Goal: Information Seeking & Learning: Learn about a topic

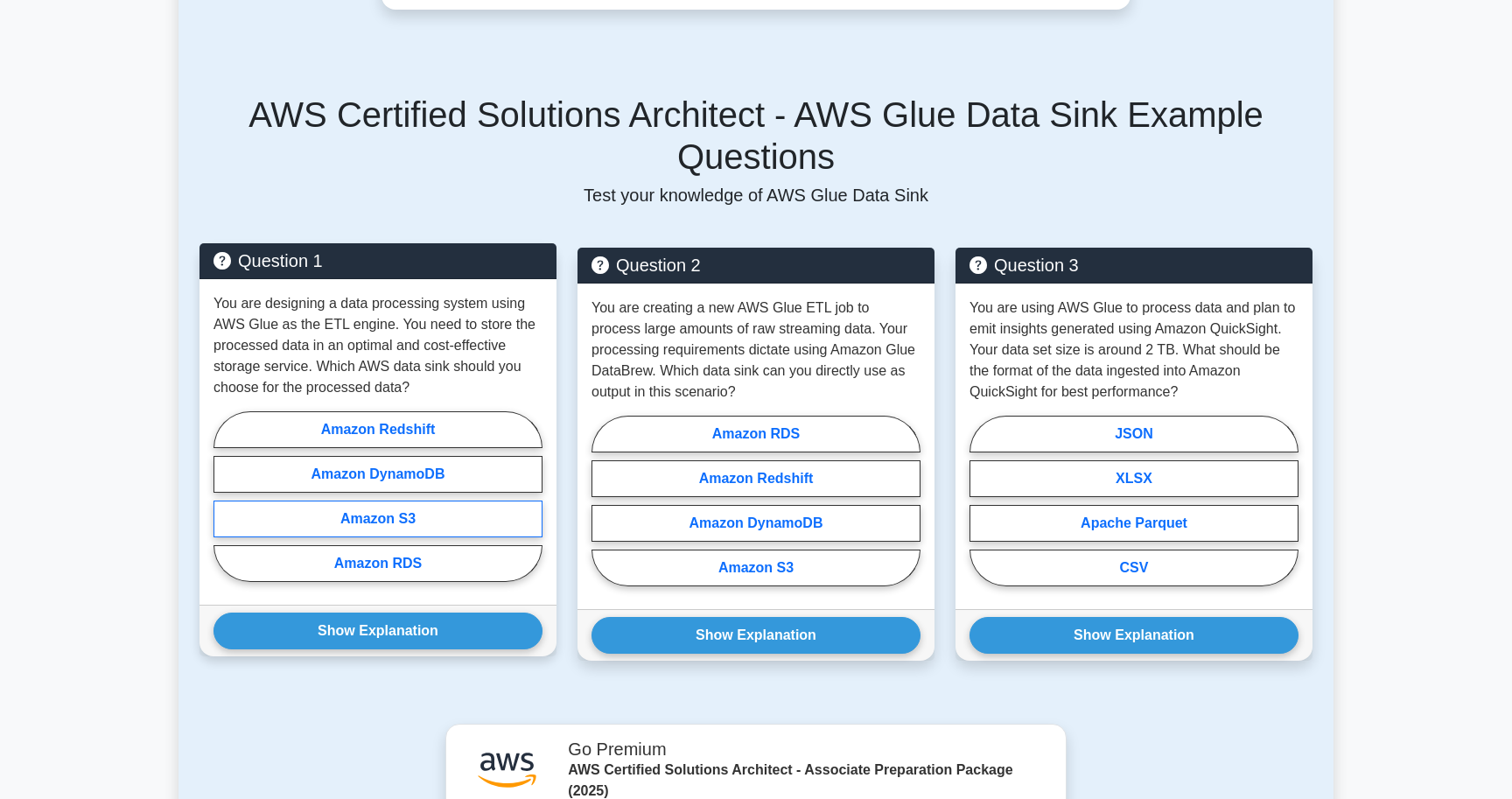
scroll to position [1151, 0]
click at [407, 516] on label "Amazon S3" at bounding box center [378, 520] width 329 height 36
click at [225, 508] on input "Amazon S3" at bounding box center [219, 503] width 12 height 12
radio input "true"
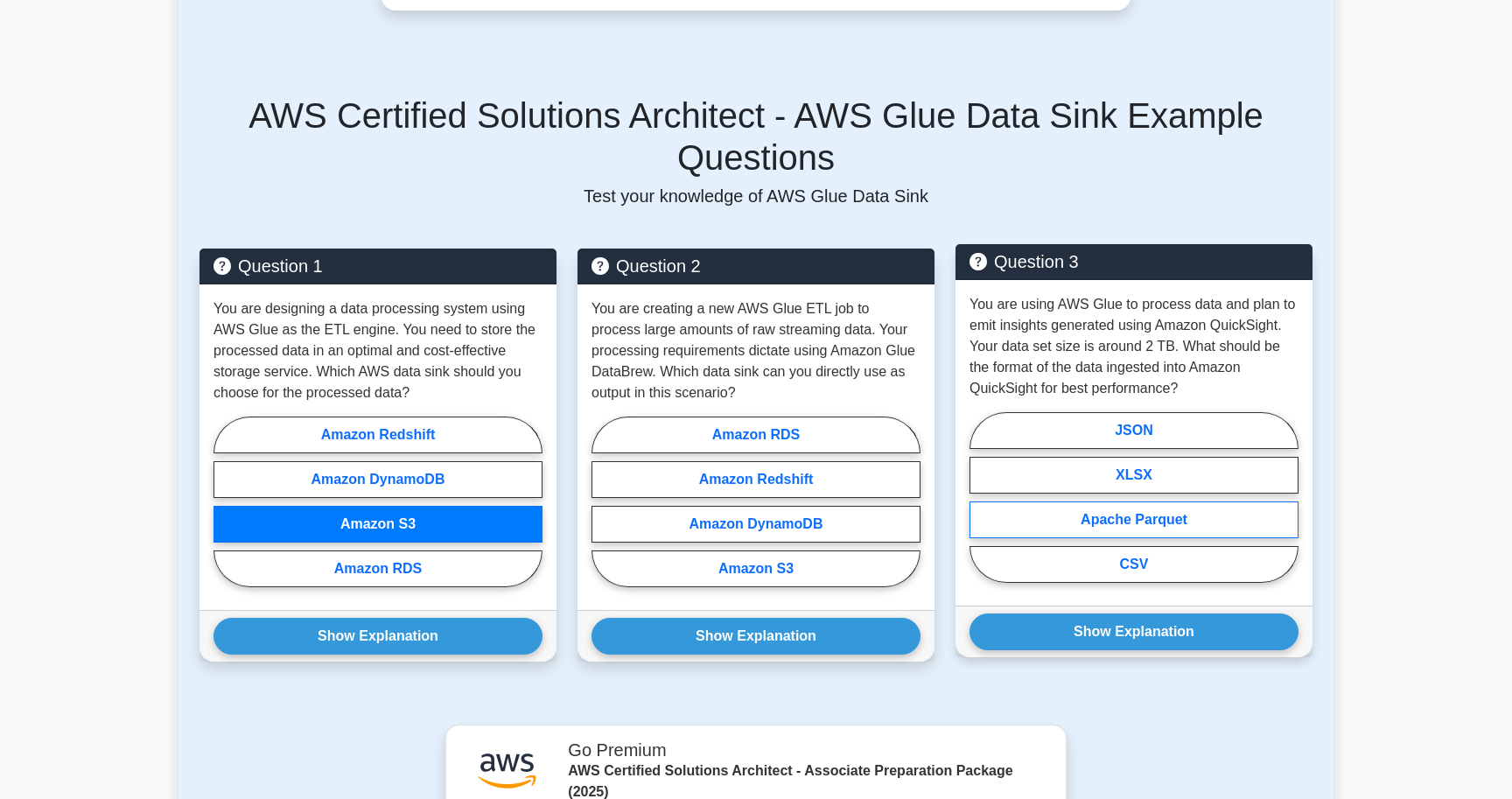
click at [1109, 522] on label "Apache Parquet" at bounding box center [1135, 520] width 329 height 36
click at [982, 508] on input "Apache Parquet" at bounding box center [975, 503] width 12 height 12
radio input "true"
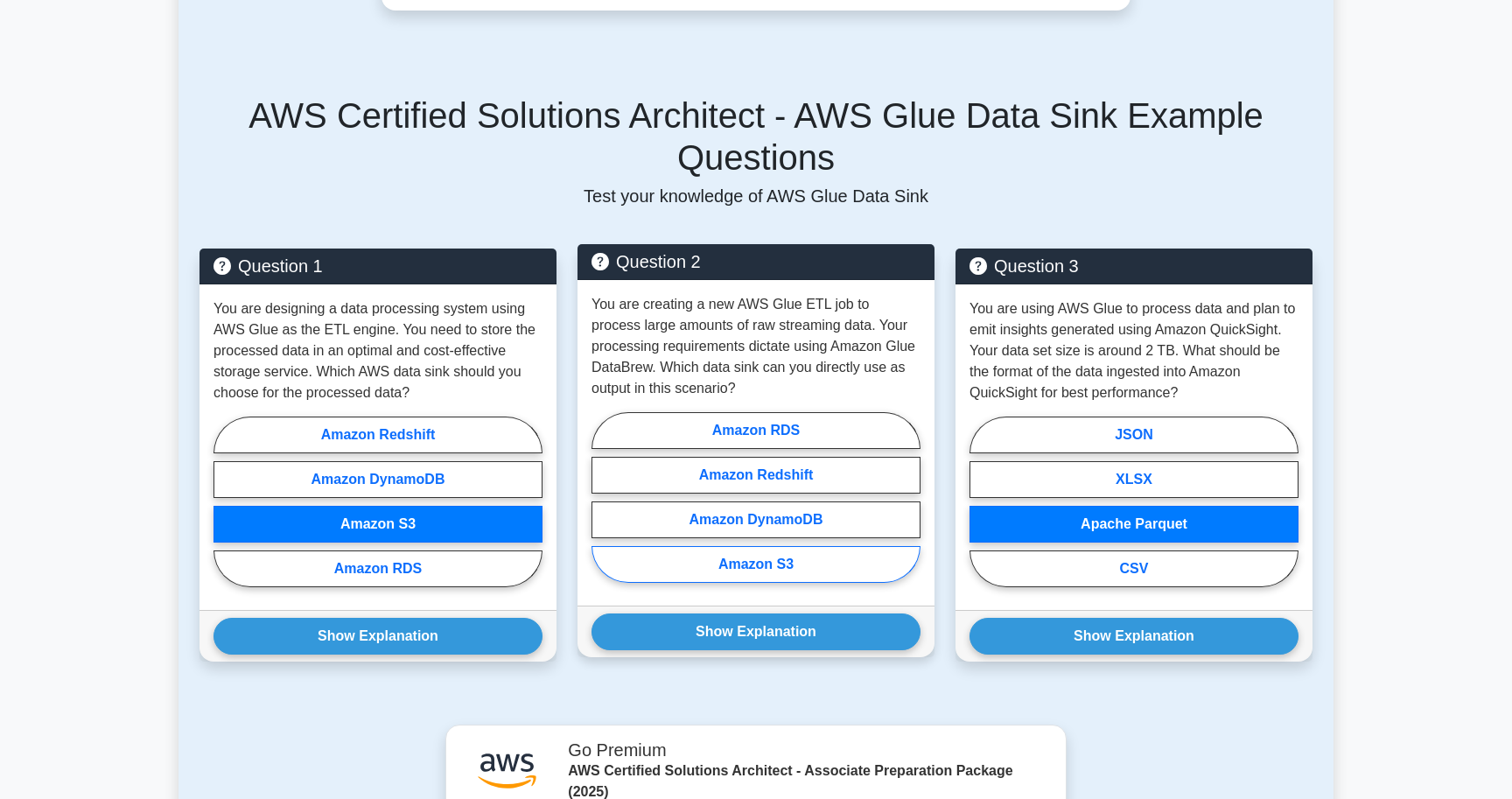
click at [823, 555] on label "Amazon S3" at bounding box center [756, 564] width 329 height 36
click at [603, 508] on input "Amazon S3" at bounding box center [597, 503] width 12 height 12
radio input "true"
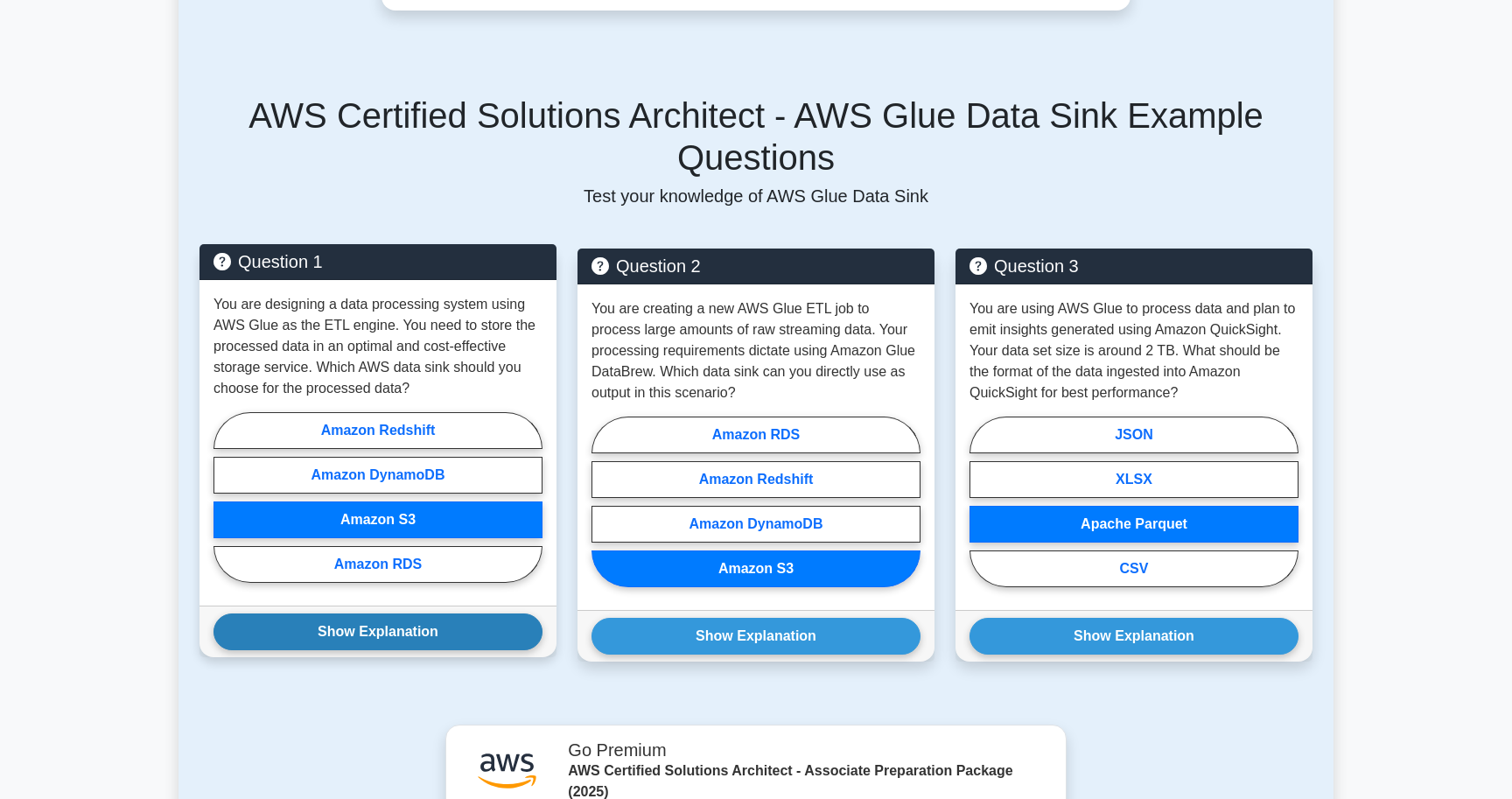
click at [493, 636] on button "Show Explanation" at bounding box center [378, 631] width 329 height 36
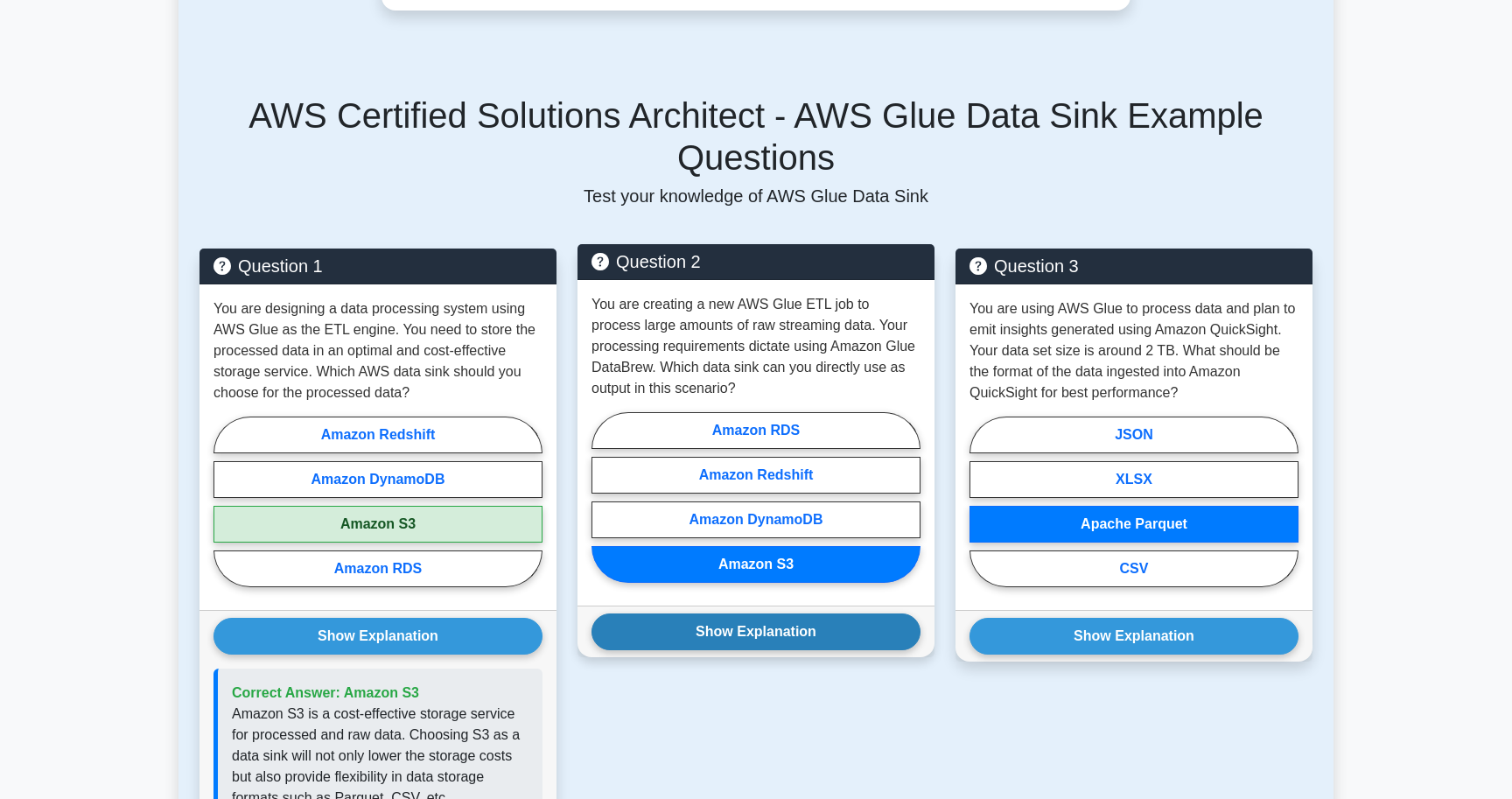
click at [711, 641] on button "Show Explanation" at bounding box center [756, 631] width 329 height 36
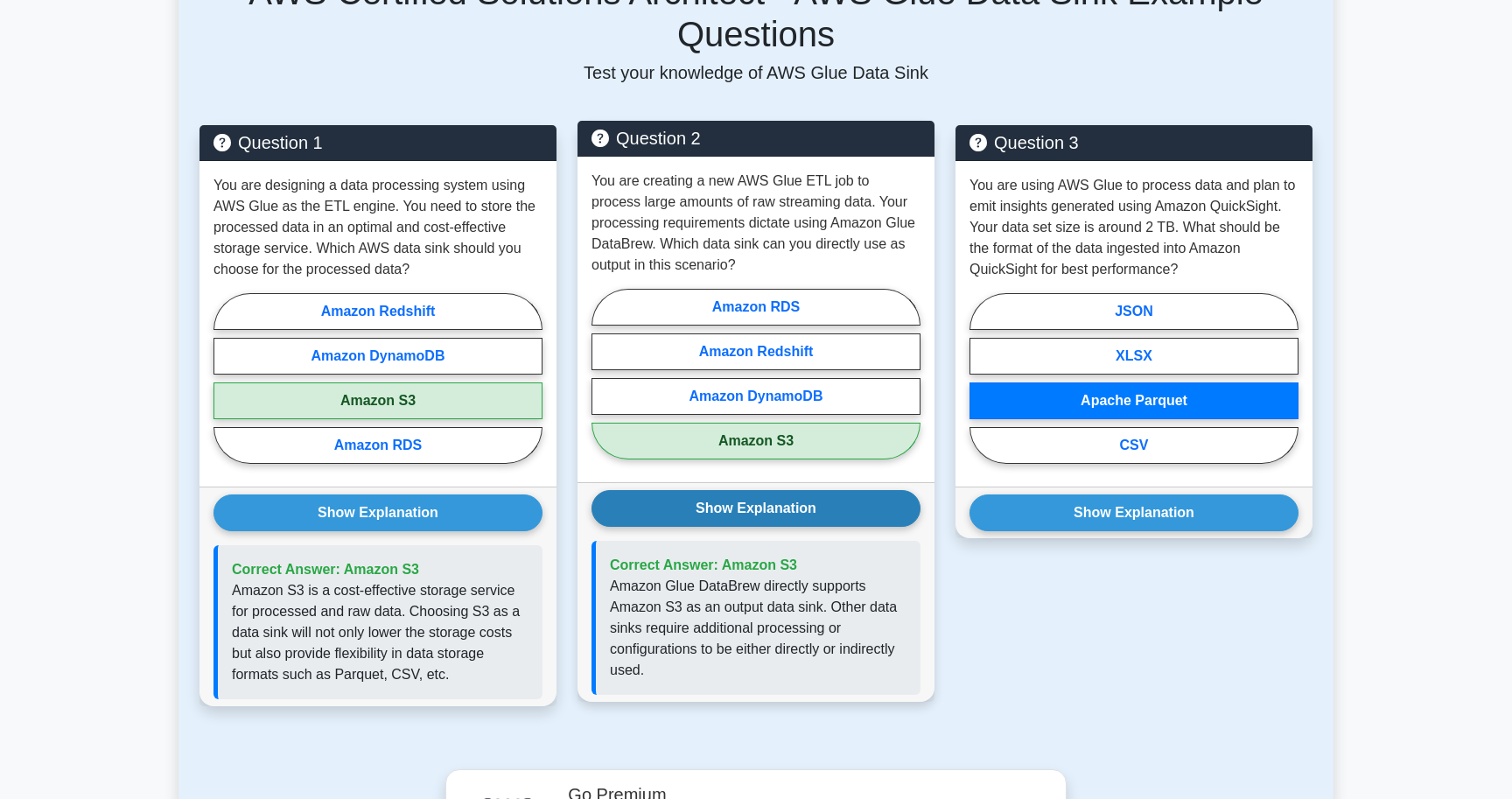
scroll to position [1298, 0]
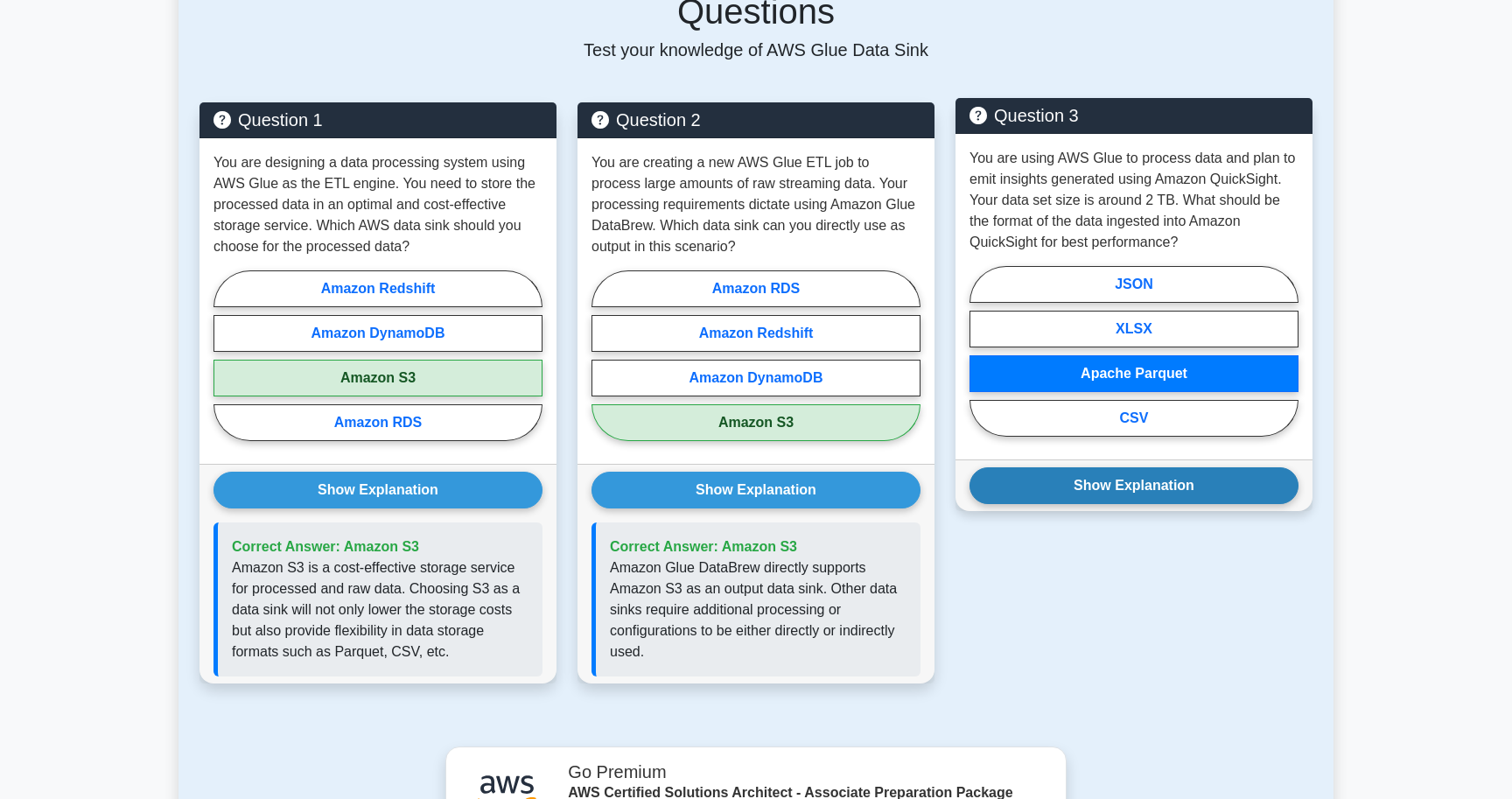
click at [1051, 501] on button "Show Explanation" at bounding box center [1135, 485] width 329 height 36
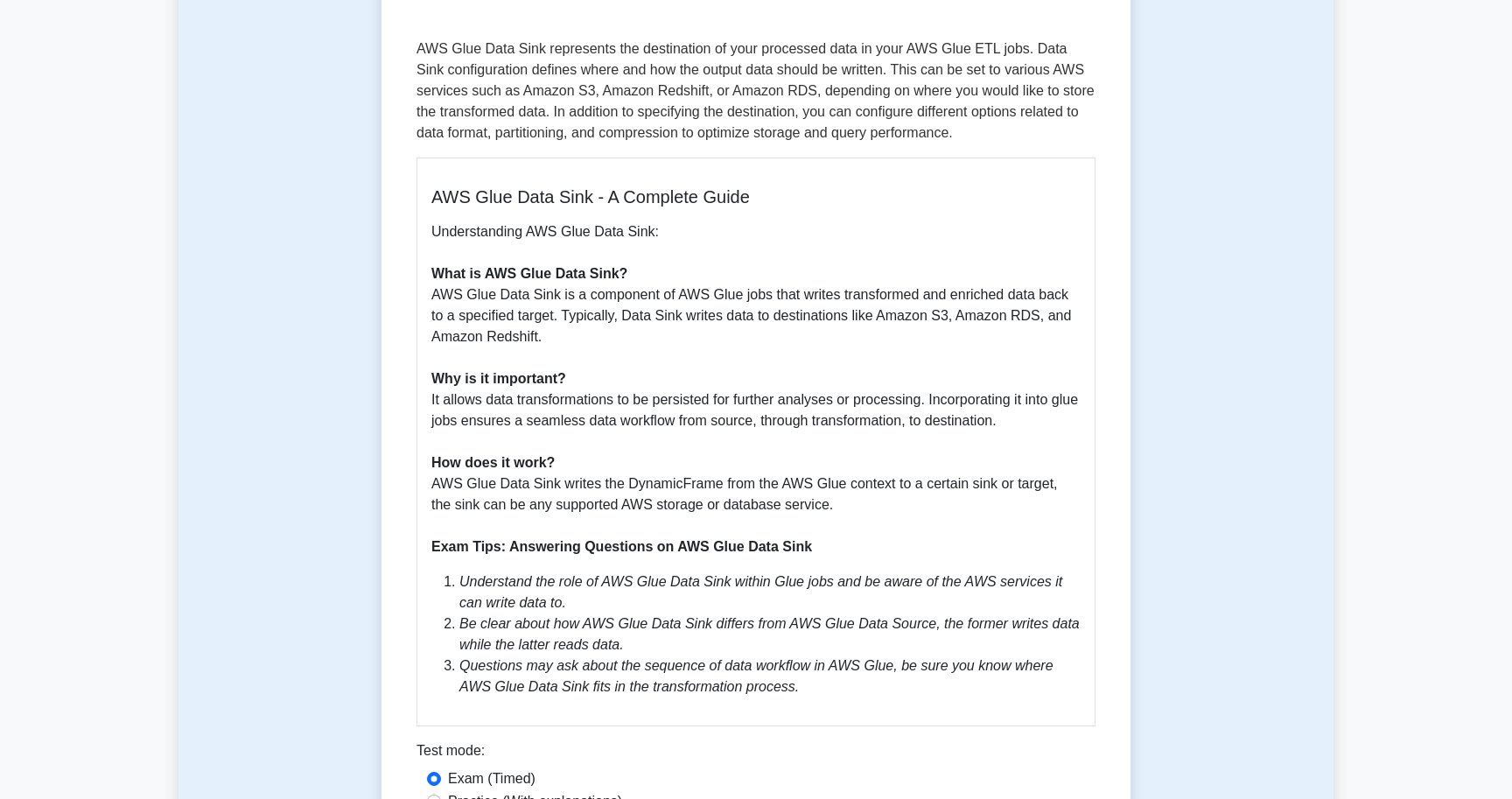
scroll to position [0, 0]
